Goal: Task Accomplishment & Management: Use online tool/utility

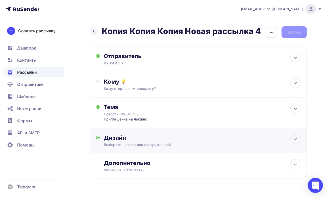
click at [158, 138] on div "Дизайн" at bounding box center [202, 137] width 196 height 7
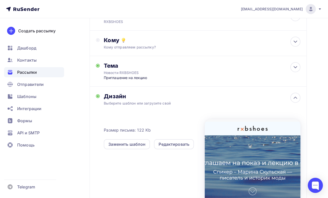
scroll to position [42, 0]
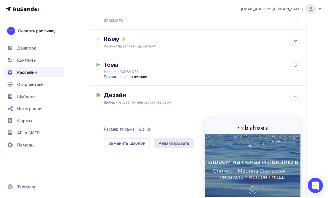
click at [181, 145] on div "Редактировать" at bounding box center [173, 143] width 31 height 6
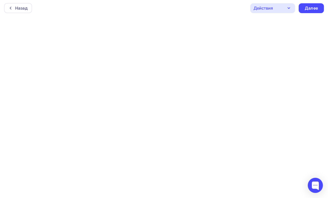
scroll to position [1, 0]
click at [312, 9] on div "Далее" at bounding box center [310, 8] width 13 height 6
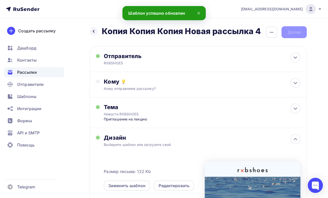
click at [88, 187] on div "Назад Копия Копия Копия Новая рассылка 4 Копия Копия Копия Новая рассылка 4 Зак…" at bounding box center [164, 157] width 328 height 279
click at [128, 86] on div "Кому отправляем рассылку?" at bounding box center [192, 88] width 177 height 5
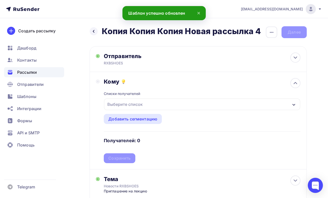
click at [130, 103] on div "Выберите список" at bounding box center [124, 104] width 39 height 9
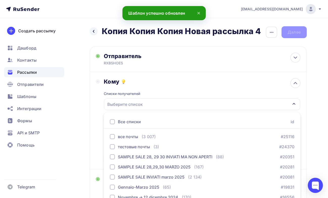
scroll to position [45, 0]
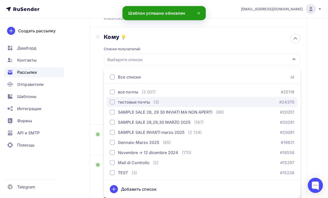
click at [130, 102] on div "тестовые почты" at bounding box center [134, 102] width 32 height 6
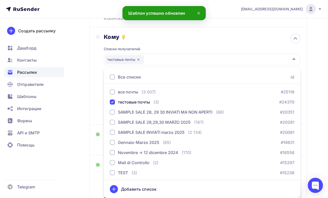
click at [91, 101] on div "Кому Списки получателей тестовые почты Все списки id все почты (3 007) #25116 т…" at bounding box center [198, 75] width 217 height 97
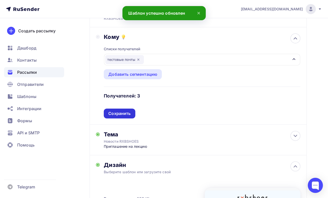
click at [118, 114] on div "Сохранить" at bounding box center [119, 113] width 22 height 6
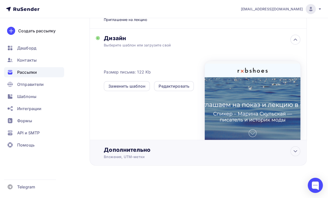
scroll to position [0, 0]
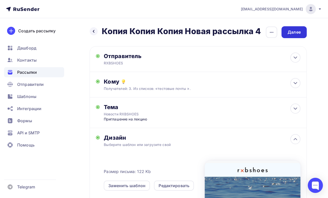
click at [293, 32] on div "Далее" at bounding box center [293, 32] width 13 height 6
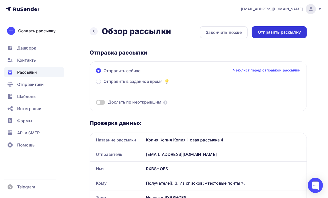
click at [269, 28] on div "Отправить рассылку" at bounding box center [278, 32] width 55 height 12
